Goal: Check status

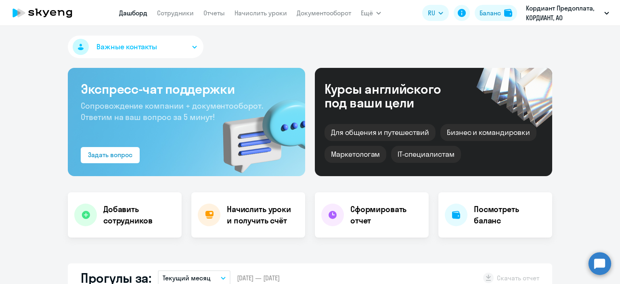
select select "30"
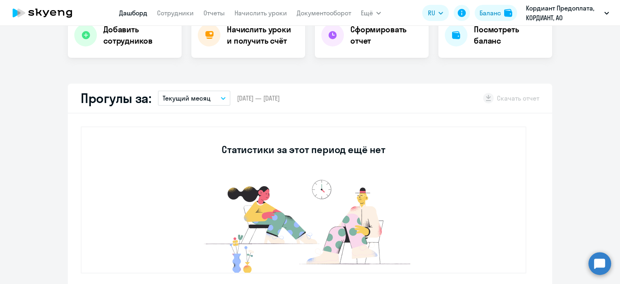
select select "30"
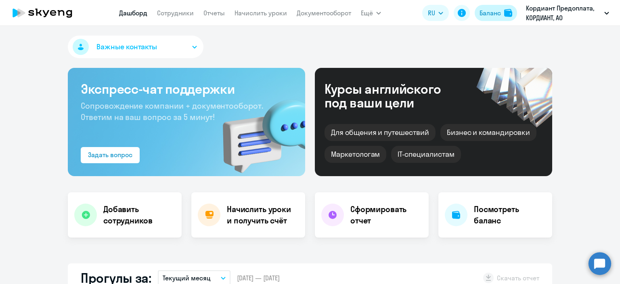
click at [494, 13] on div "Баланс" at bounding box center [489, 13] width 21 height 10
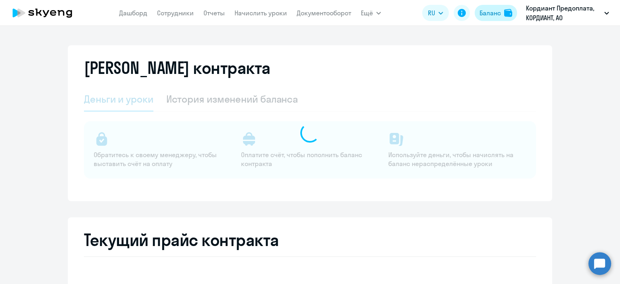
select select "english_adult_not_native_speaker"
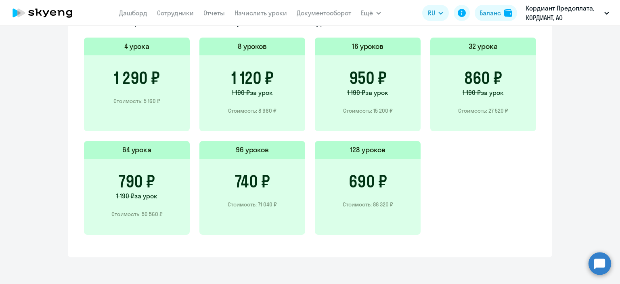
scroll to position [585, 0]
